Goal: Task Accomplishment & Management: Manage account settings

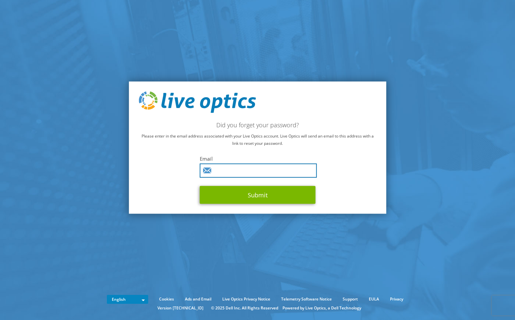
click at [228, 170] on input "text" at bounding box center [258, 171] width 117 height 14
type input "[EMAIL_ADDRESS][DOMAIN_NAME]"
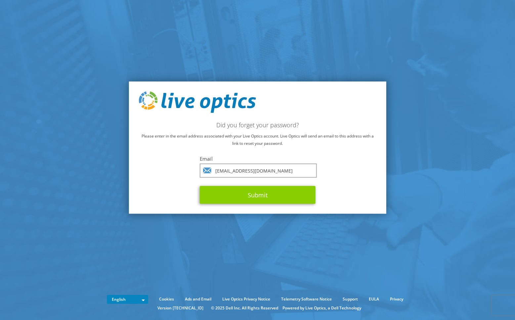
click at [247, 194] on button "Submit" at bounding box center [258, 195] width 116 height 18
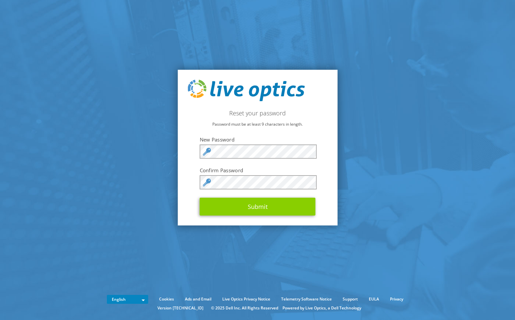
click at [270, 209] on button "Submit" at bounding box center [258, 207] width 116 height 18
